Goal: Use online tool/utility: Utilize a website feature to perform a specific function

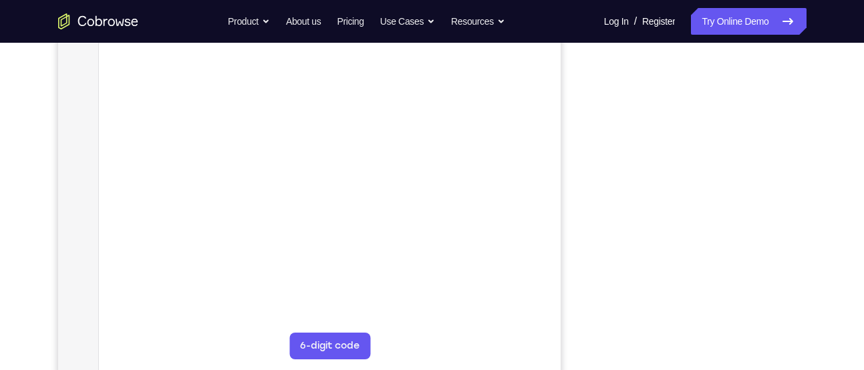
scroll to position [241, 0]
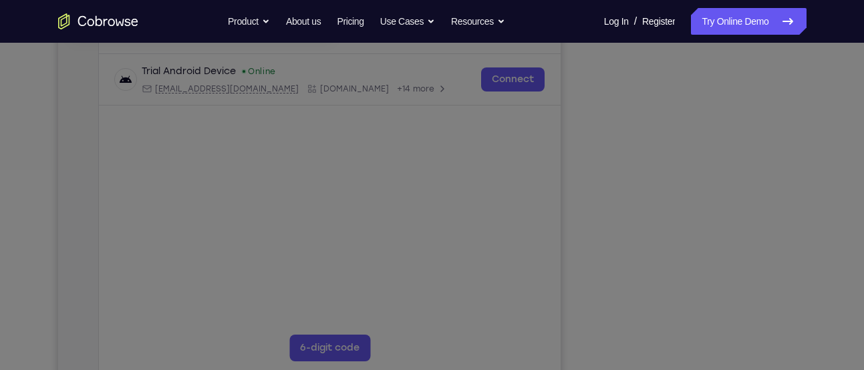
click at [704, 354] on icon at bounding box center [437, 148] width 874 height 443
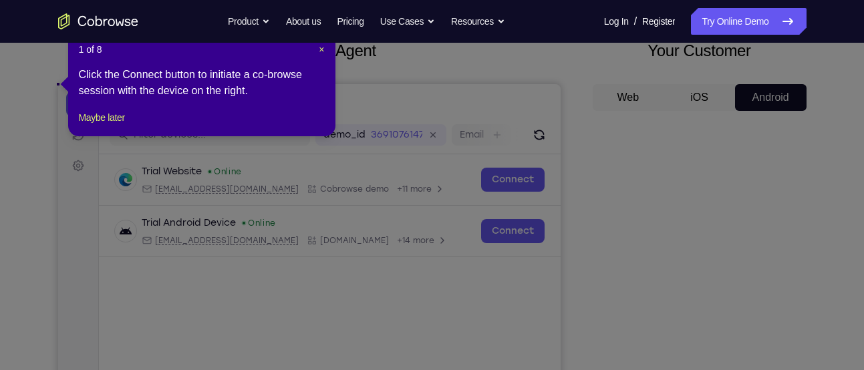
scroll to position [55, 0]
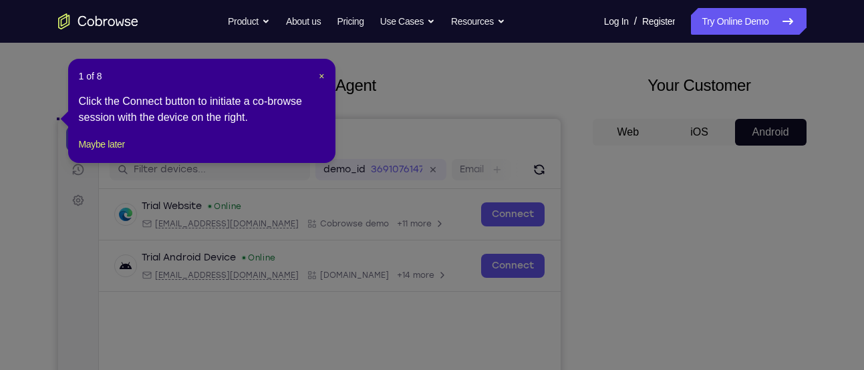
click at [317, 74] on header "1 of 8 ×" at bounding box center [202, 76] width 246 height 13
click at [321, 76] on span "×" at bounding box center [321, 76] width 5 height 11
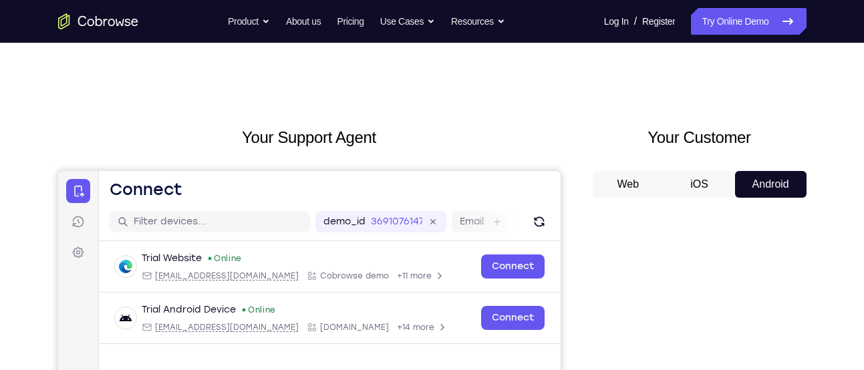
scroll to position [2, 0]
click at [711, 186] on button "iOS" at bounding box center [700, 185] width 72 height 27
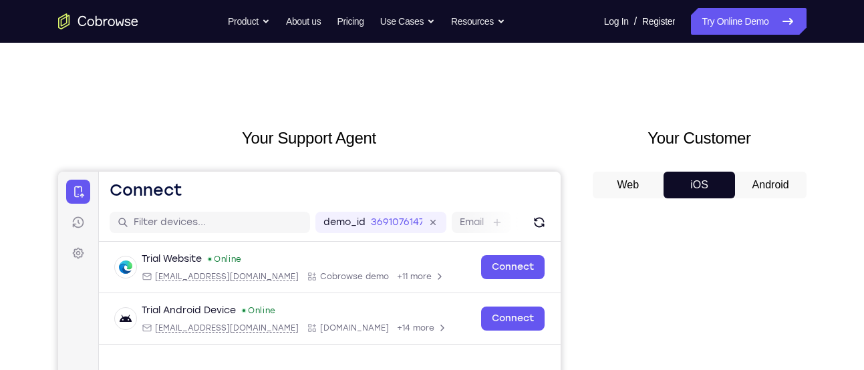
click at [749, 186] on button "Android" at bounding box center [771, 185] width 72 height 27
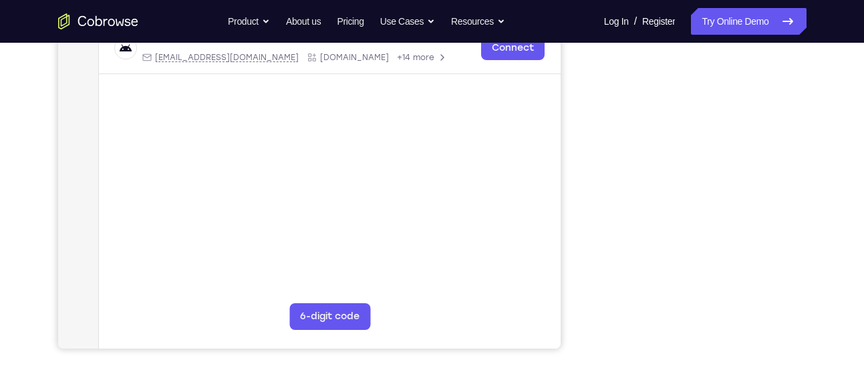
scroll to position [283, 0]
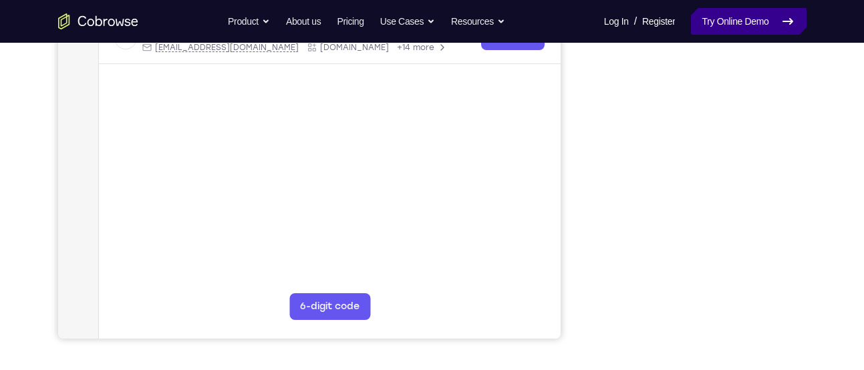
click at [713, 28] on link "Try Online Demo" at bounding box center [748, 21] width 115 height 27
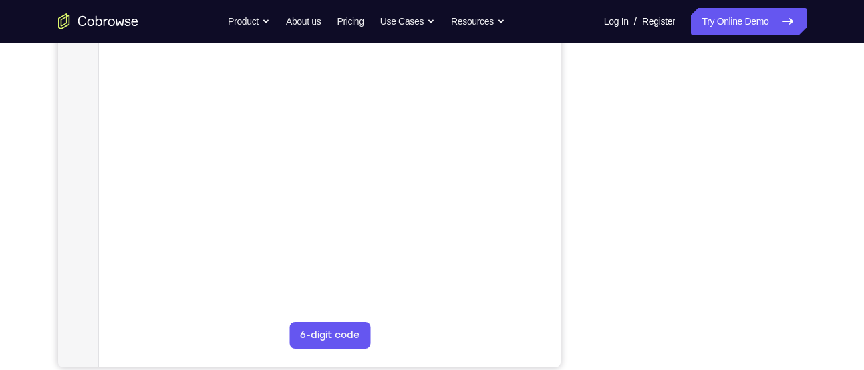
scroll to position [256, 0]
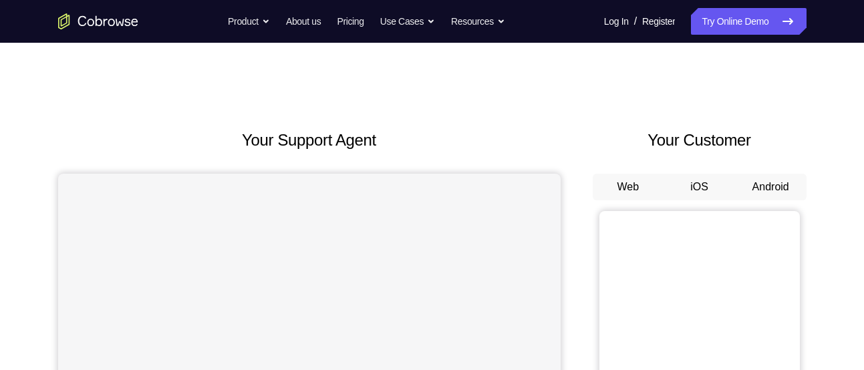
scroll to position [81, 0]
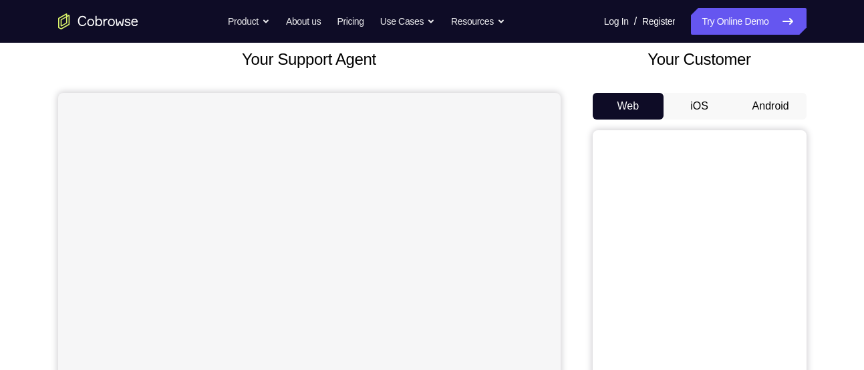
click at [772, 106] on button "Android" at bounding box center [771, 106] width 72 height 27
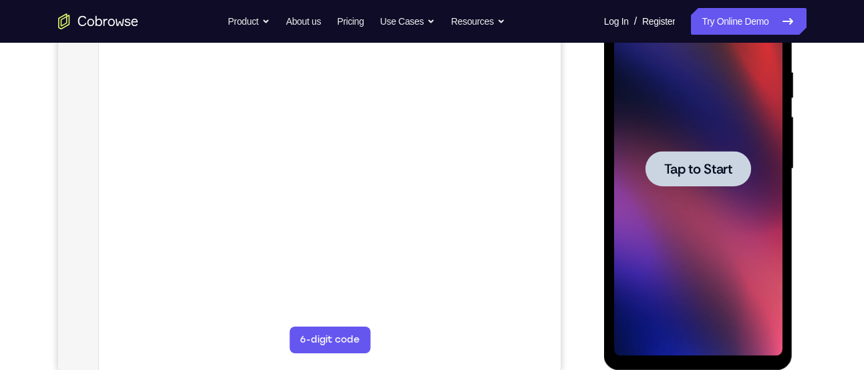
scroll to position [0, 0]
click at [693, 141] on div at bounding box center [698, 169] width 168 height 374
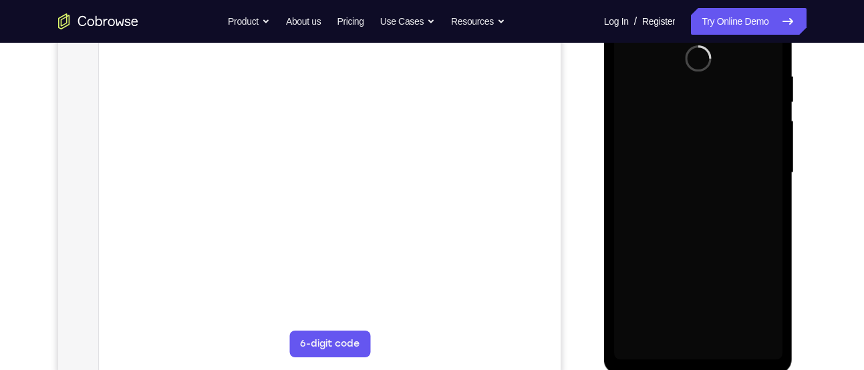
scroll to position [246, 0]
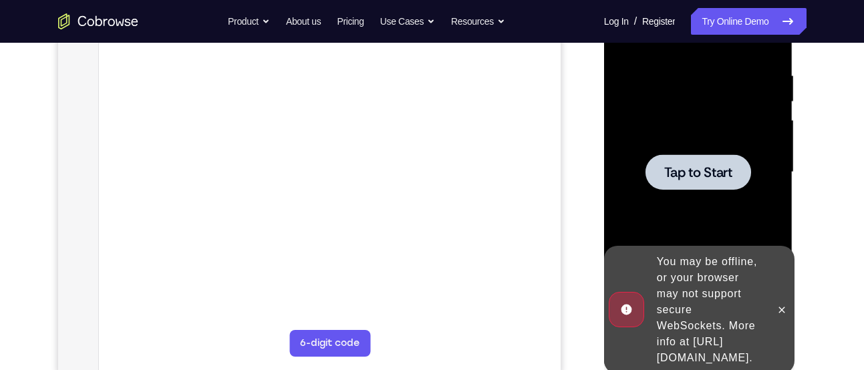
click at [736, 164] on div at bounding box center [699, 171] width 106 height 35
click at [781, 305] on icon at bounding box center [782, 310] width 11 height 11
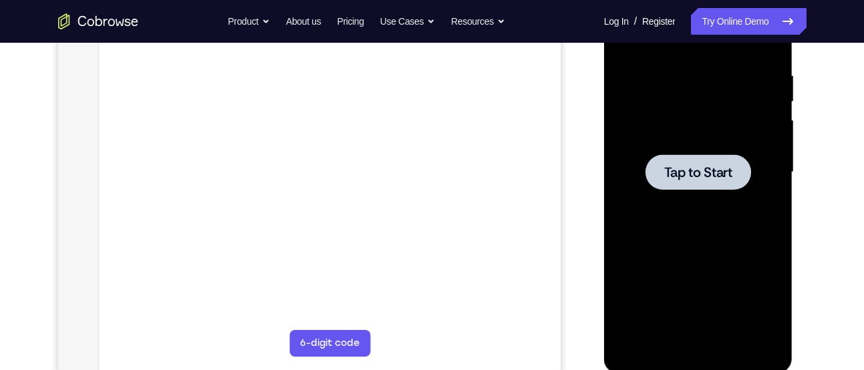
click at [674, 118] on div at bounding box center [698, 172] width 168 height 374
click at [702, 179] on span "Tap to Start" at bounding box center [698, 172] width 68 height 13
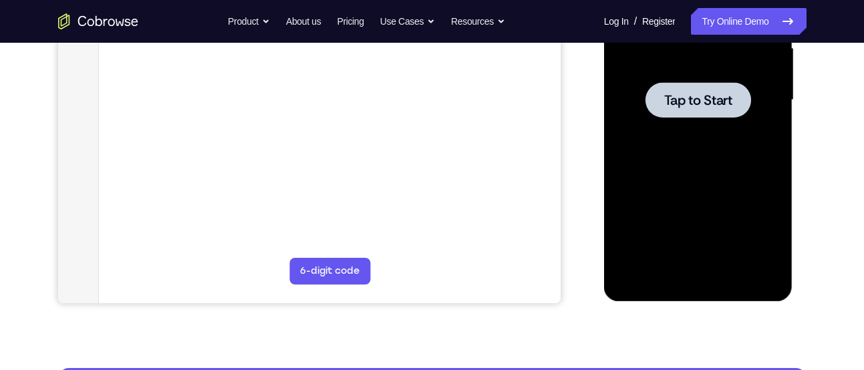
scroll to position [331, 0]
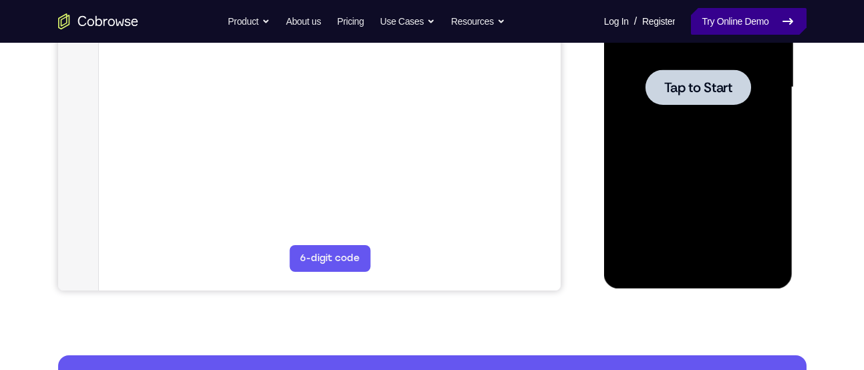
click at [718, 23] on link "Try Online Demo" at bounding box center [748, 21] width 115 height 27
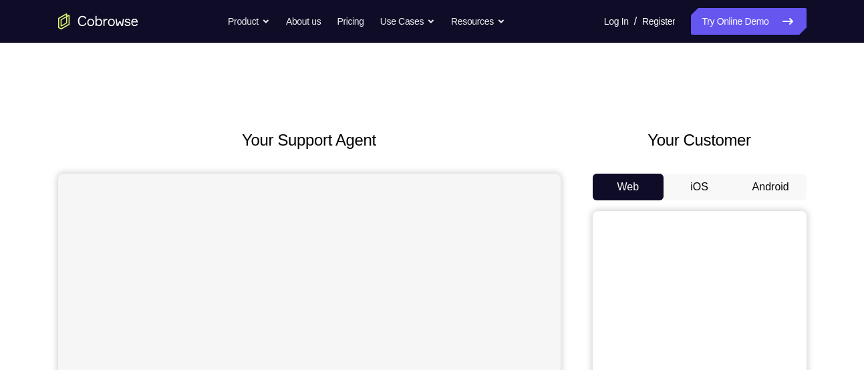
click at [731, 175] on button "iOS" at bounding box center [700, 187] width 72 height 27
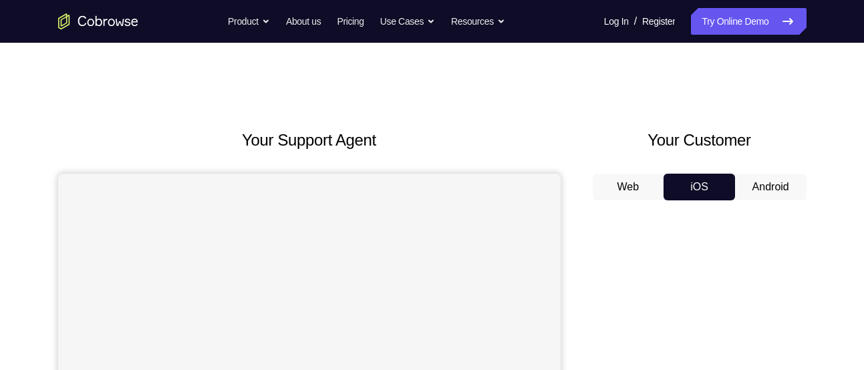
click at [748, 180] on button "Android" at bounding box center [771, 187] width 72 height 27
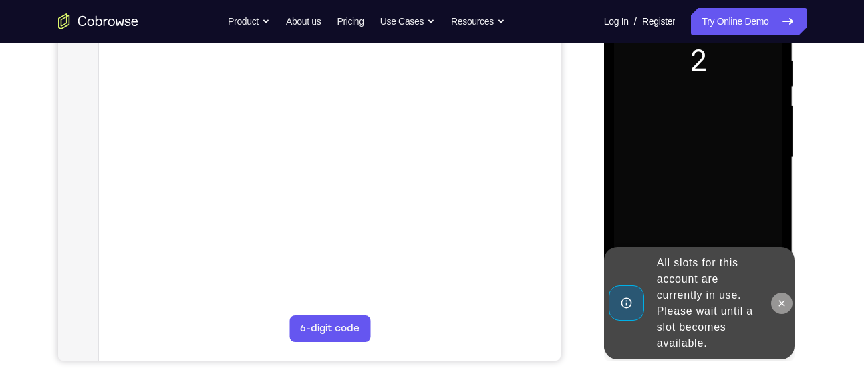
scroll to position [261, 0]
click at [785, 301] on icon at bounding box center [782, 302] width 11 height 11
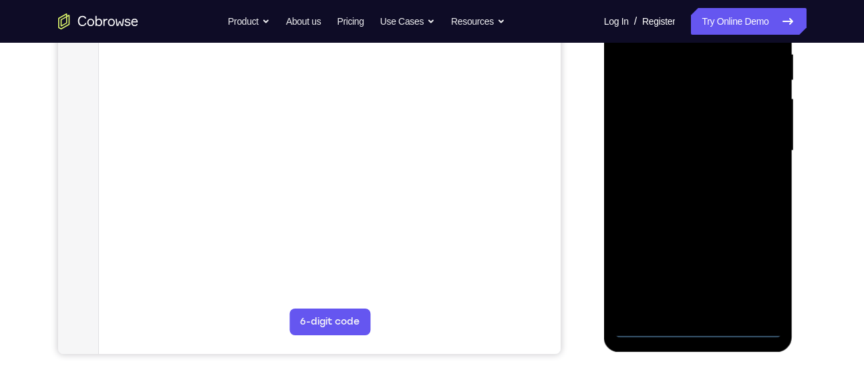
scroll to position [269, 0]
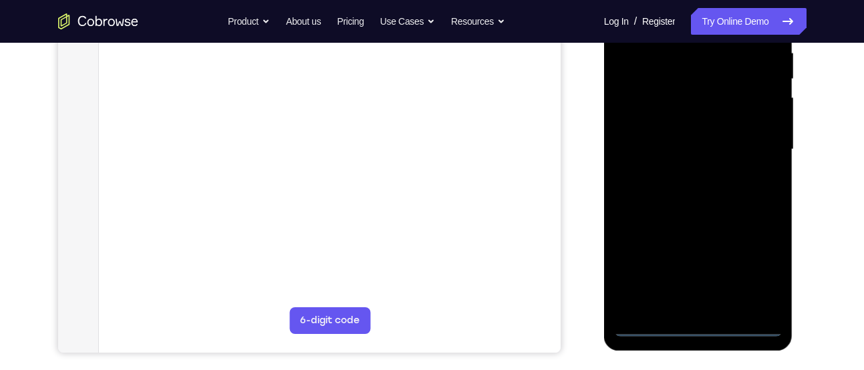
click at [703, 321] on div at bounding box center [698, 150] width 168 height 374
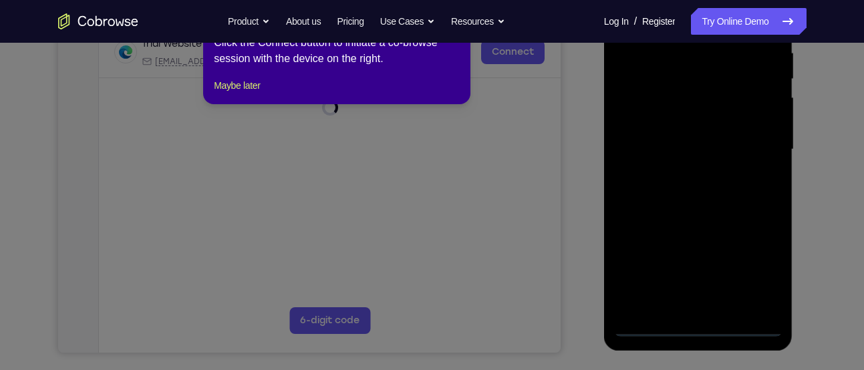
click at [701, 329] on icon at bounding box center [437, 180] width 874 height 382
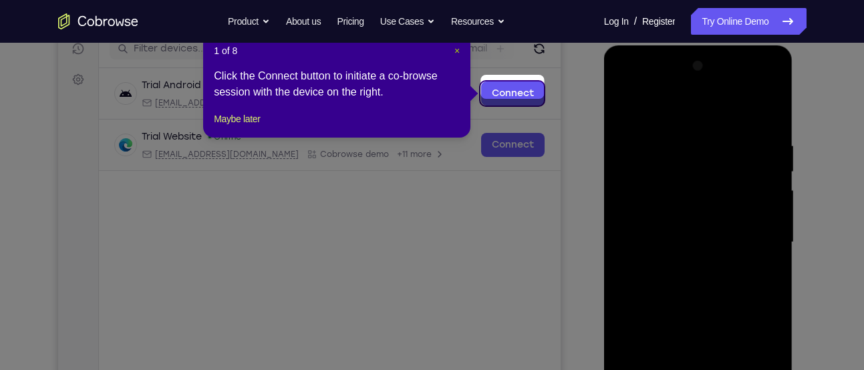
scroll to position [175, 0]
drag, startPoint x: 453, startPoint y: 50, endPoint x: 464, endPoint y: 113, distance: 63.7
click at [454, 50] on span "×" at bounding box center [456, 51] width 5 height 11
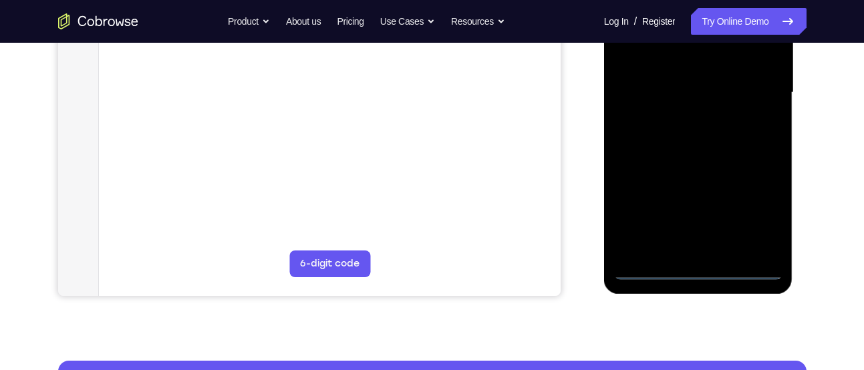
scroll to position [342, 0]
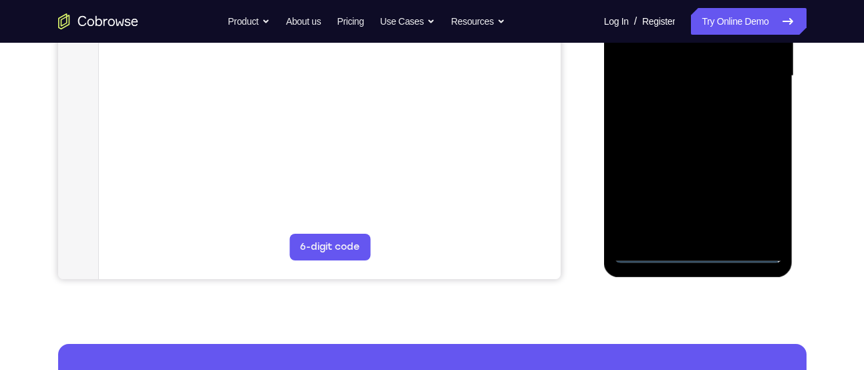
click at [694, 248] on div at bounding box center [698, 76] width 168 height 374
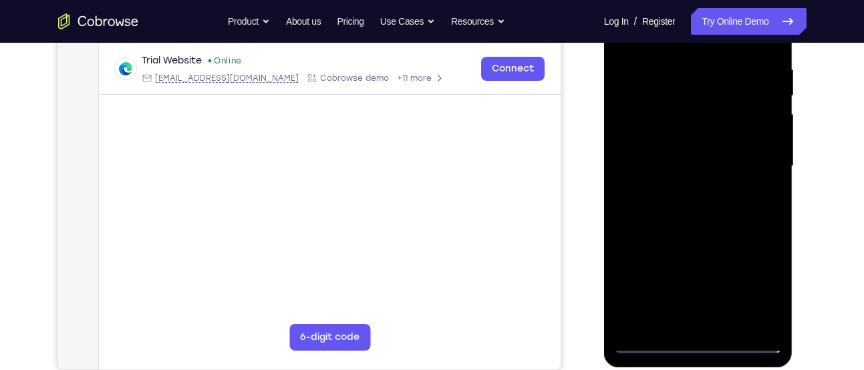
scroll to position [251, 0]
click at [702, 344] on div at bounding box center [698, 167] width 168 height 374
click at [755, 289] on div at bounding box center [698, 167] width 168 height 374
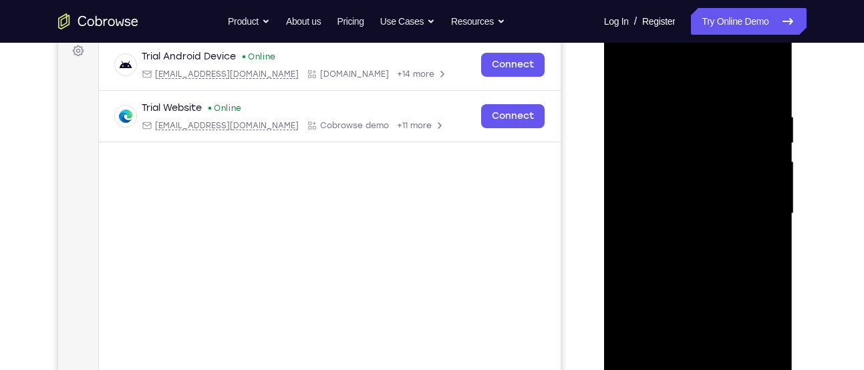
scroll to position [202, 0]
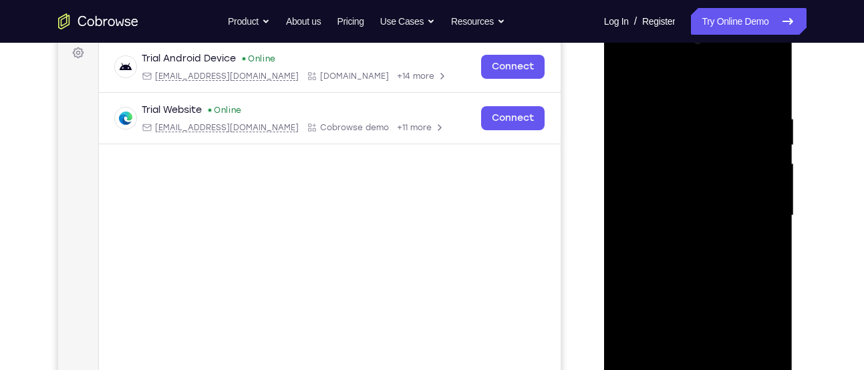
click at [644, 53] on div at bounding box center [698, 216] width 168 height 374
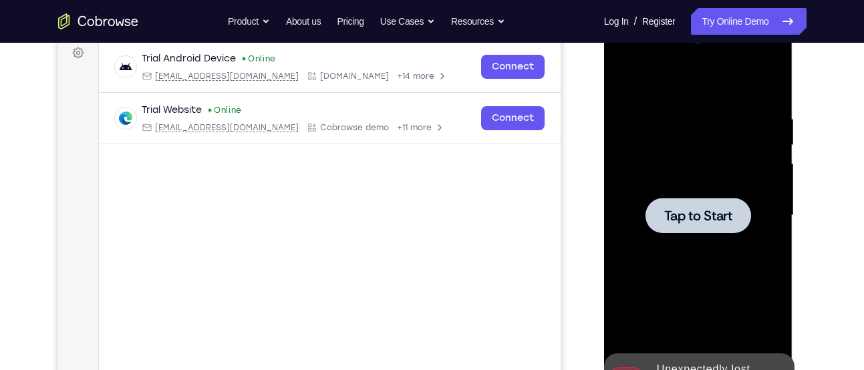
click at [734, 196] on div at bounding box center [698, 216] width 168 height 374
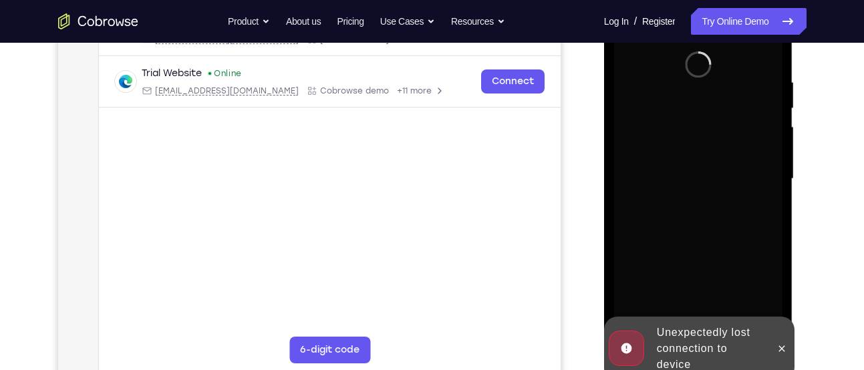
scroll to position [246, 0]
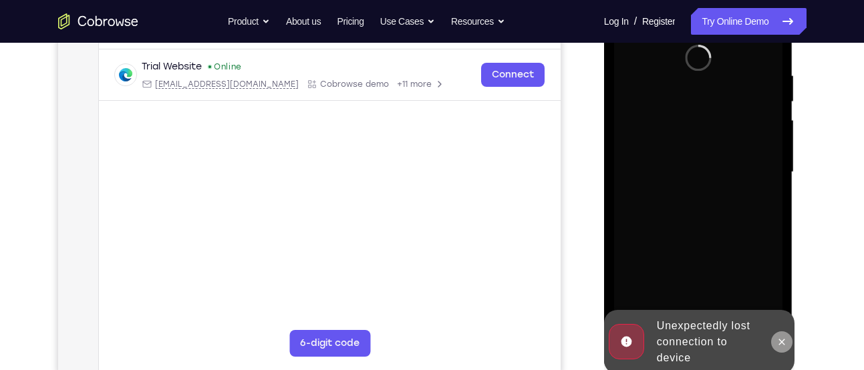
click at [777, 333] on button at bounding box center [781, 341] width 21 height 21
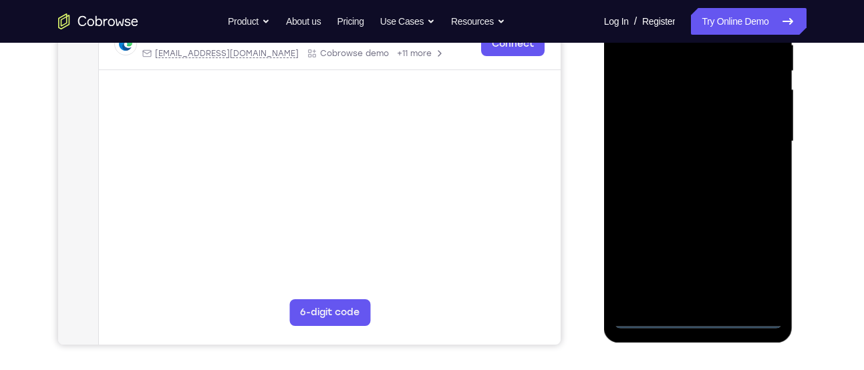
scroll to position [279, 0]
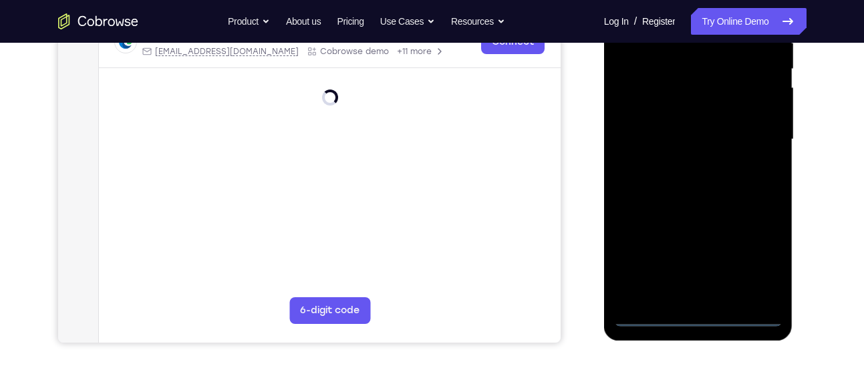
click at [698, 319] on div at bounding box center [698, 140] width 168 height 374
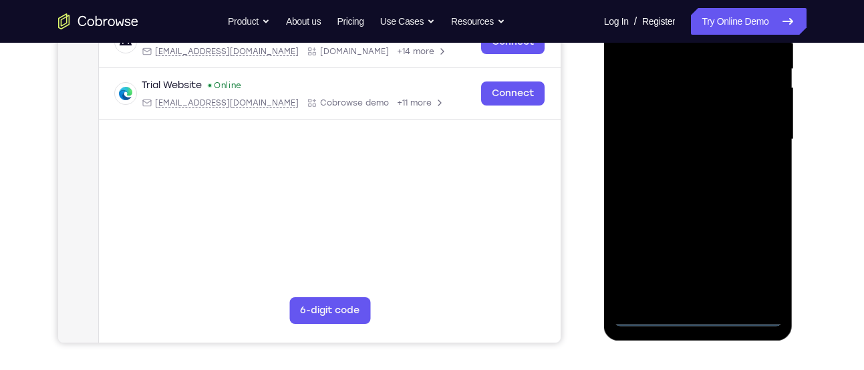
click at [758, 262] on div at bounding box center [698, 140] width 168 height 374
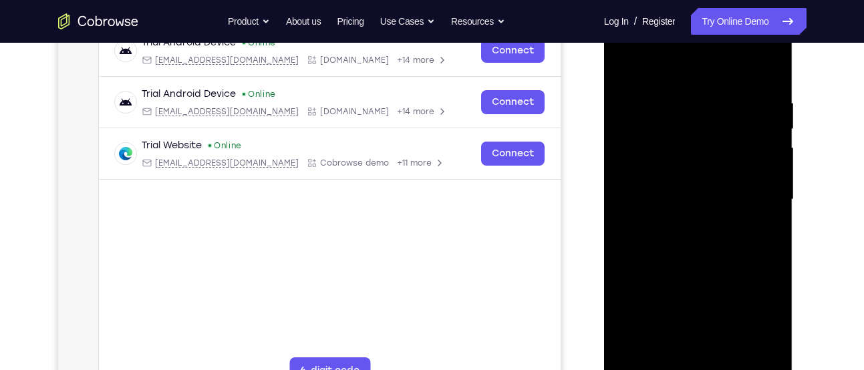
scroll to position [217, 0]
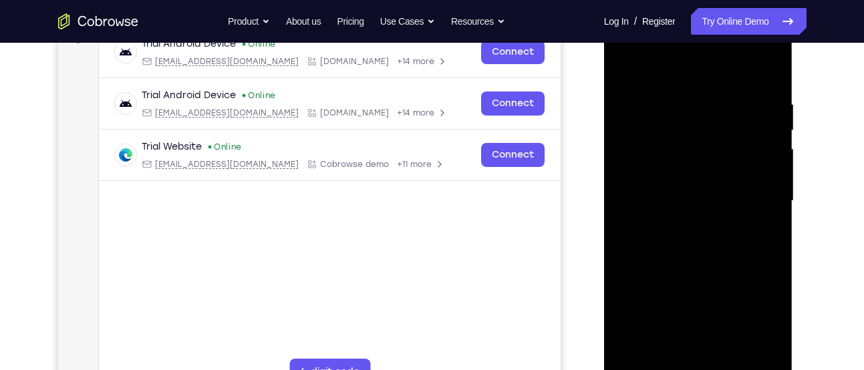
click at [646, 47] on div at bounding box center [698, 201] width 168 height 374
click at [746, 195] on div at bounding box center [698, 201] width 168 height 374
click at [676, 229] on div at bounding box center [698, 201] width 168 height 374
click at [686, 188] on div at bounding box center [698, 201] width 168 height 374
click at [666, 167] on div at bounding box center [698, 201] width 168 height 374
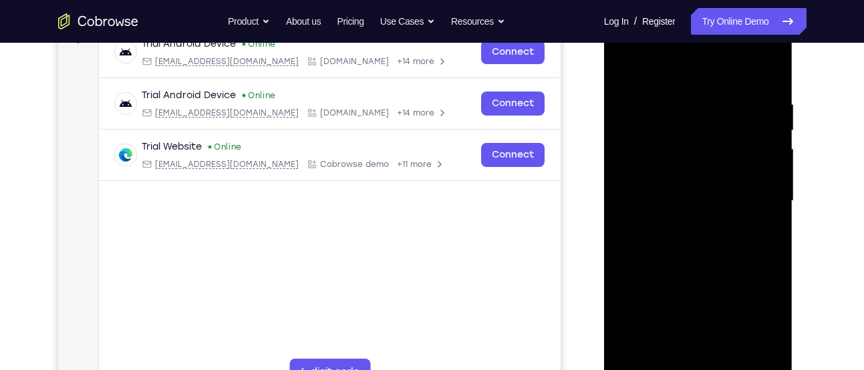
click at [666, 198] on div at bounding box center [698, 201] width 168 height 374
drag, startPoint x: 673, startPoint y: 69, endPoint x: 672, endPoint y: 52, distance: 16.7
click at [672, 52] on div at bounding box center [698, 201] width 168 height 374
click at [777, 81] on div at bounding box center [698, 201] width 168 height 374
click at [684, 106] on div at bounding box center [698, 201] width 168 height 374
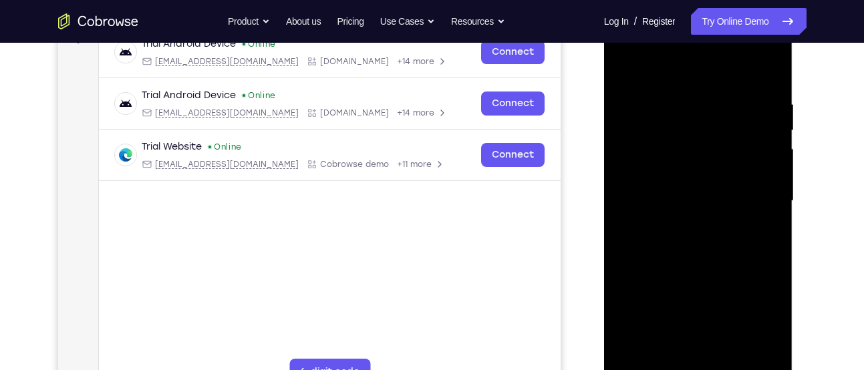
click at [771, 351] on div at bounding box center [698, 201] width 168 height 374
click at [749, 259] on div at bounding box center [698, 201] width 168 height 374
click at [745, 245] on div at bounding box center [698, 201] width 168 height 374
click at [728, 204] on div at bounding box center [698, 201] width 168 height 374
click at [745, 221] on div at bounding box center [698, 201] width 168 height 374
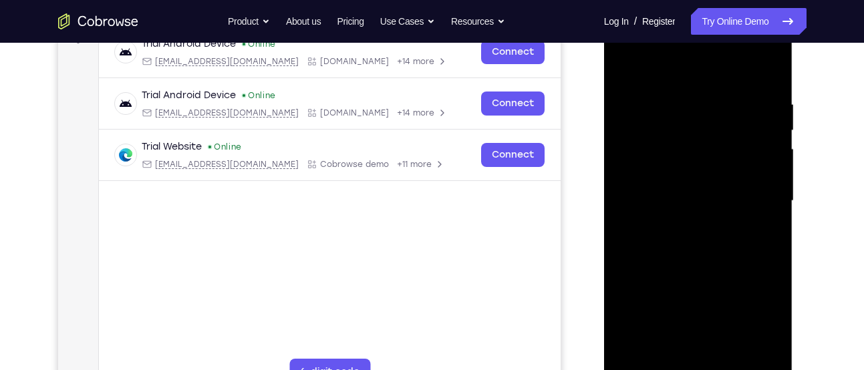
click at [745, 221] on div at bounding box center [698, 201] width 168 height 374
click at [751, 354] on div at bounding box center [698, 201] width 168 height 374
drag, startPoint x: 634, startPoint y: 212, endPoint x: 795, endPoint y: 201, distance: 162.1
click at [795, 201] on html "Online web based iOS Simulators and Android Emulators. Run iPhone, iPad, Mobile…" at bounding box center [699, 204] width 190 height 401
click at [741, 169] on div at bounding box center [698, 201] width 168 height 374
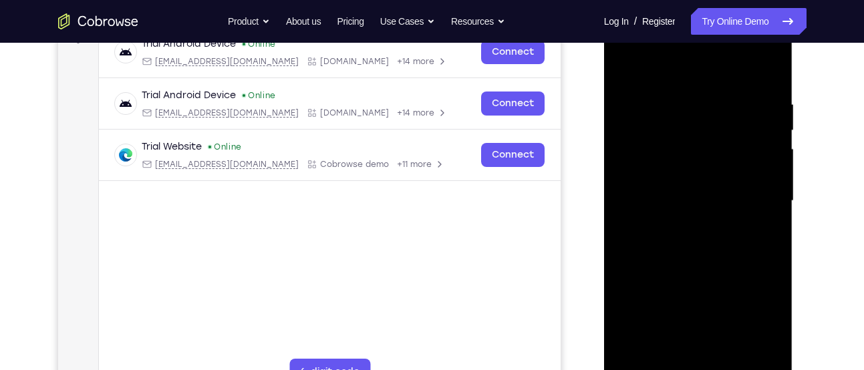
drag, startPoint x: 639, startPoint y: 188, endPoint x: 777, endPoint y: 176, distance: 138.1
click at [769, 176] on div at bounding box center [698, 201] width 168 height 374
click at [747, 351] on div at bounding box center [698, 201] width 168 height 374
click at [729, 281] on div at bounding box center [698, 201] width 168 height 374
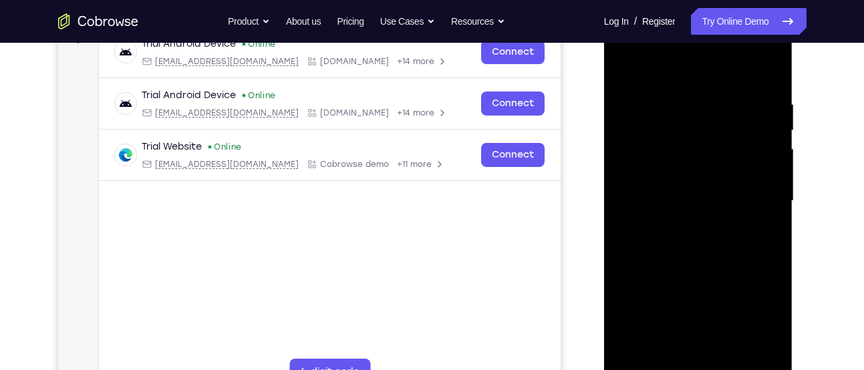
click at [739, 212] on div at bounding box center [698, 201] width 168 height 374
click at [753, 149] on div at bounding box center [698, 201] width 168 height 374
drag, startPoint x: 753, startPoint y: 149, endPoint x: 644, endPoint y: 154, distance: 109.0
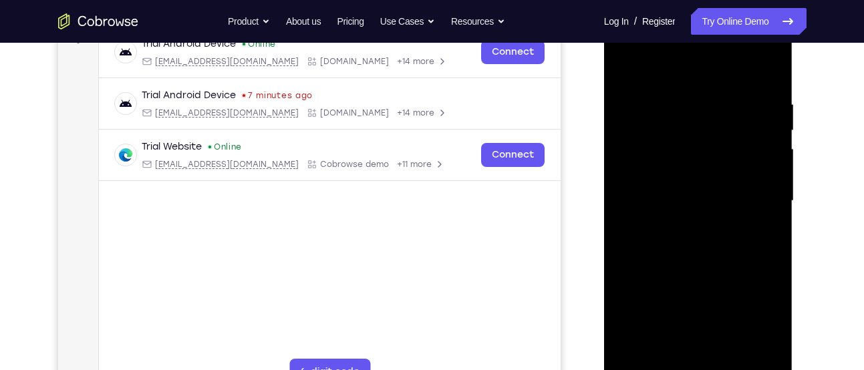
click at [645, 154] on div at bounding box center [698, 201] width 168 height 374
click at [765, 185] on div at bounding box center [698, 201] width 168 height 374
click at [756, 184] on div at bounding box center [698, 201] width 168 height 374
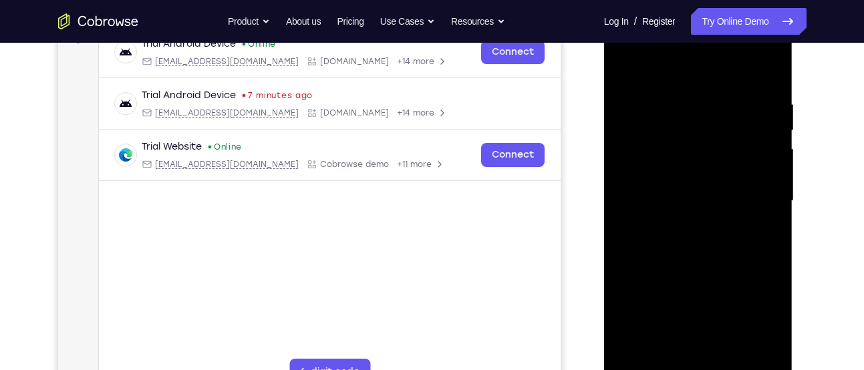
click at [768, 70] on div at bounding box center [698, 201] width 168 height 374
click at [728, 356] on div at bounding box center [698, 201] width 168 height 374
click at [684, 271] on div at bounding box center [698, 201] width 168 height 374
click at [628, 61] on div at bounding box center [698, 201] width 168 height 374
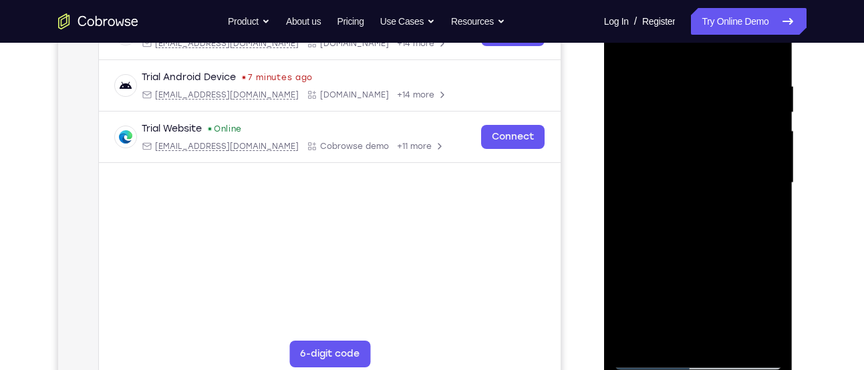
scroll to position [241, 0]
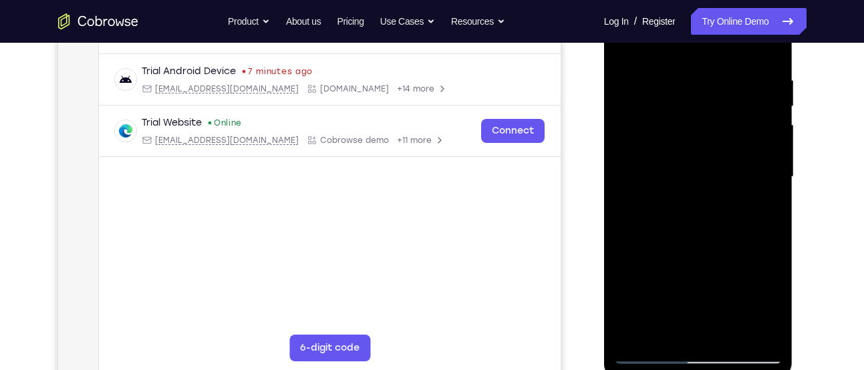
click at [671, 333] on div at bounding box center [698, 177] width 168 height 374
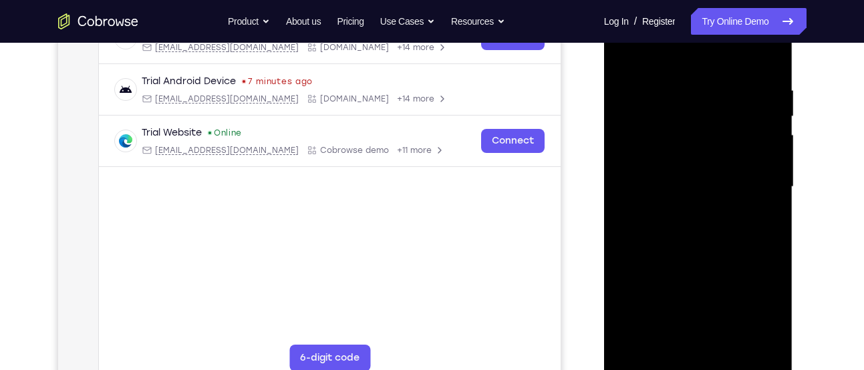
scroll to position [231, 0]
click at [680, 55] on div at bounding box center [698, 188] width 168 height 374
click at [670, 116] on div at bounding box center [698, 188] width 168 height 374
click at [734, 340] on div at bounding box center [698, 188] width 168 height 374
click at [648, 364] on div at bounding box center [698, 188] width 168 height 374
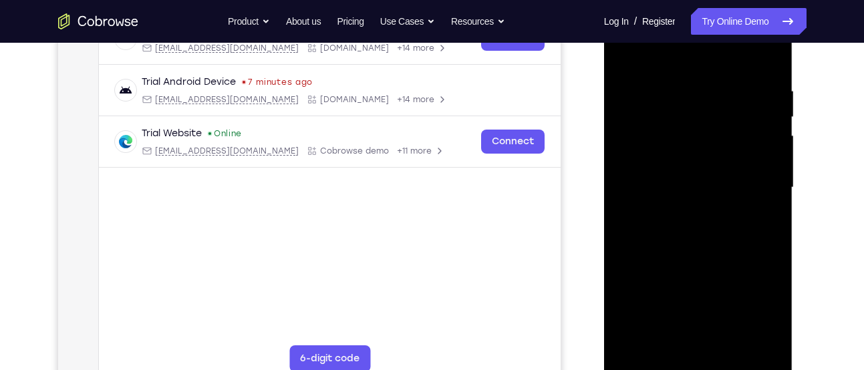
click at [635, 342] on div at bounding box center [698, 188] width 168 height 374
drag, startPoint x: 674, startPoint y: 134, endPoint x: 676, endPoint y: 253, distance: 119.6
click at [676, 253] on div at bounding box center [698, 188] width 168 height 374
drag, startPoint x: 689, startPoint y: 124, endPoint x: 697, endPoint y: 243, distance: 119.2
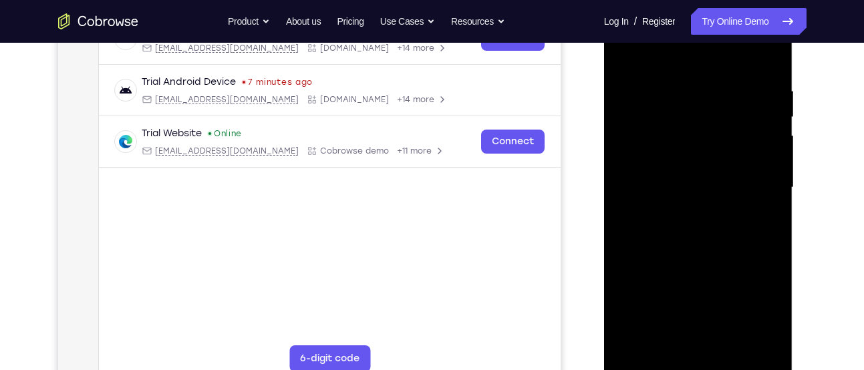
click at [697, 243] on div at bounding box center [698, 188] width 168 height 374
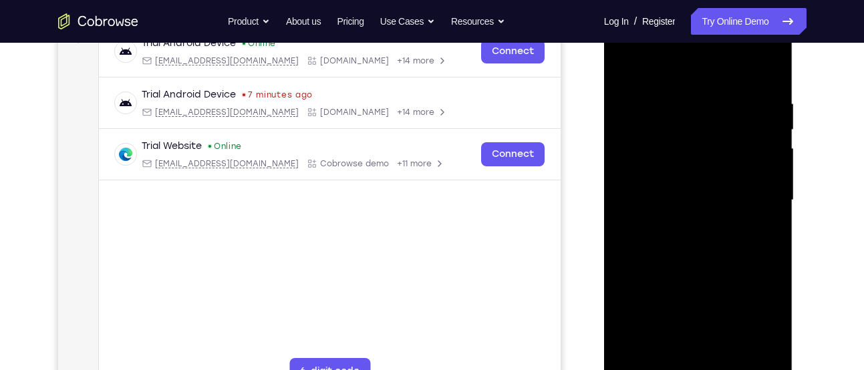
scroll to position [215, 0]
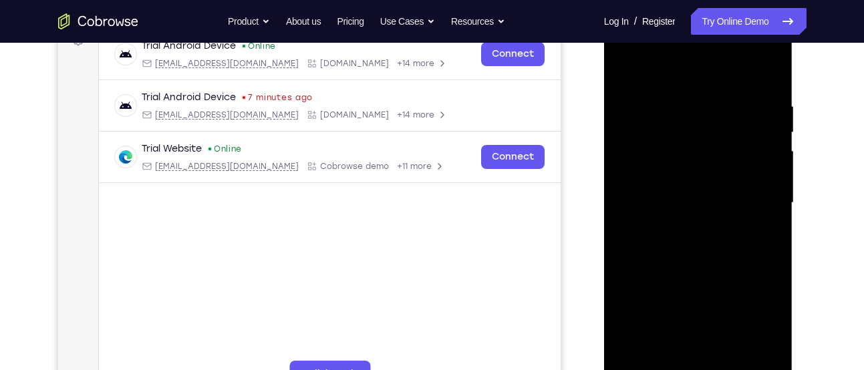
click at [676, 99] on div at bounding box center [698, 203] width 168 height 374
click at [759, 152] on div at bounding box center [698, 203] width 168 height 374
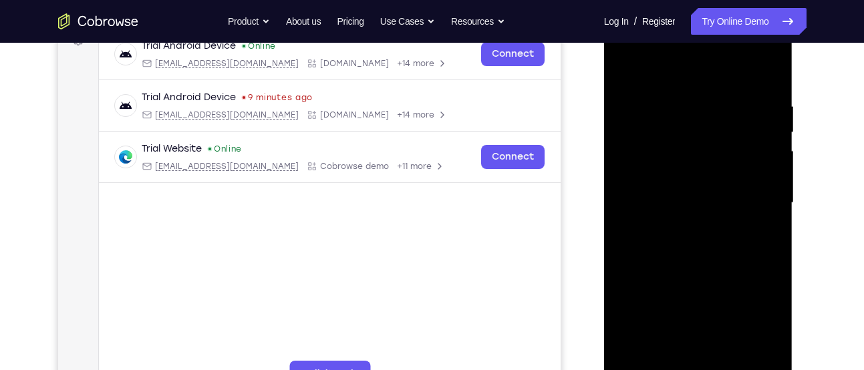
click at [759, 152] on div at bounding box center [698, 203] width 168 height 374
